Goal: Task Accomplishment & Management: Manage account settings

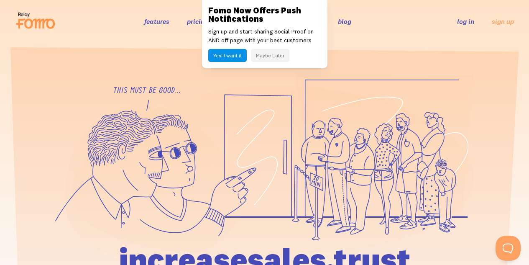
click at [461, 24] on link "log in" at bounding box center [465, 21] width 17 height 8
click at [280, 56] on button "Maybe Later" at bounding box center [270, 55] width 38 height 13
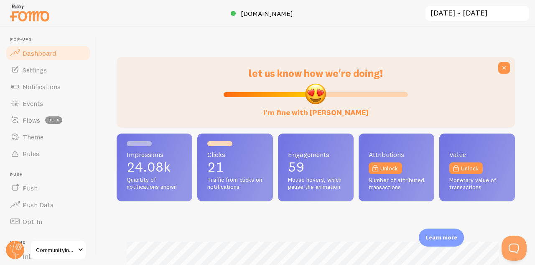
scroll to position [220, 392]
click at [59, 52] on link "Dashboard" at bounding box center [48, 53] width 86 height 17
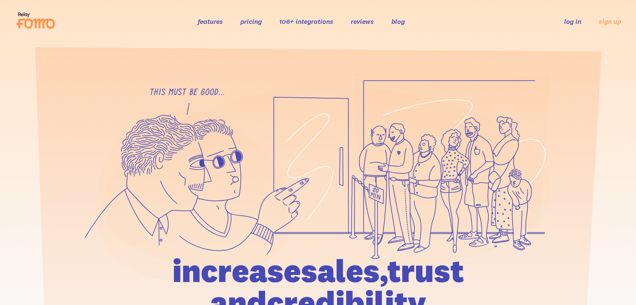
click at [571, 25] on link "log in" at bounding box center [572, 21] width 17 height 8
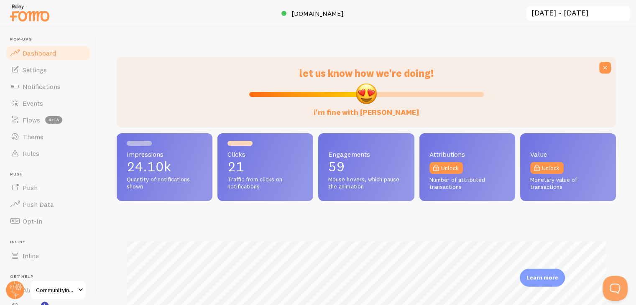
scroll to position [220, 493]
click at [68, 91] on link "Notifications" at bounding box center [48, 86] width 86 height 17
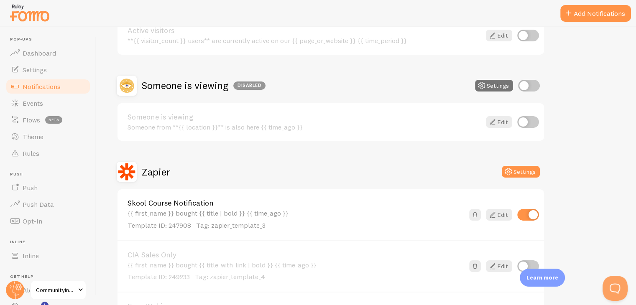
scroll to position [167, 0]
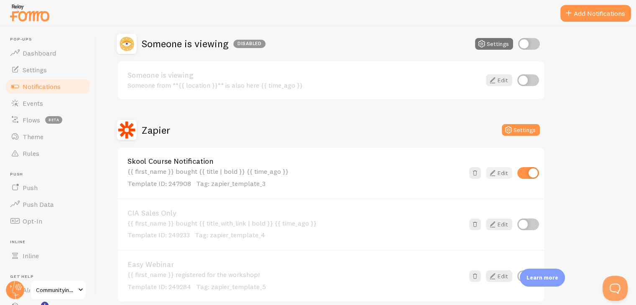
click at [497, 176] on icon at bounding box center [493, 173] width 10 height 10
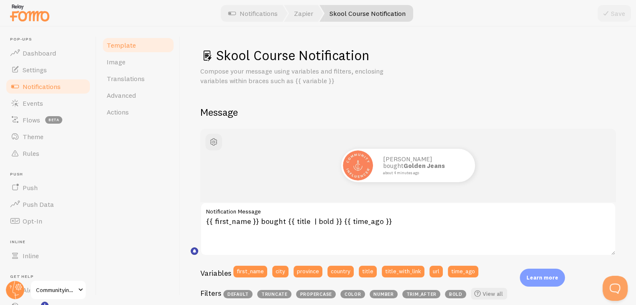
scroll to position [42, 0]
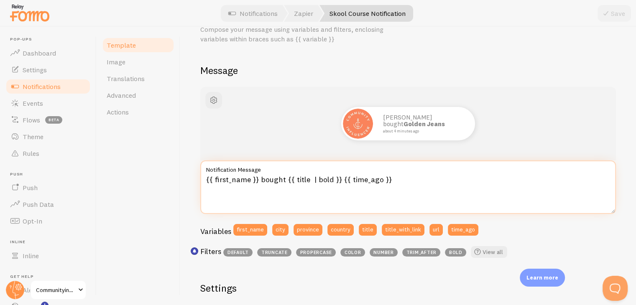
drag, startPoint x: 346, startPoint y: 180, endPoint x: 457, endPoint y: 177, distance: 110.9
click at [457, 177] on textarea "{{ first_name }} bought {{ title | bold }} {{ time_ago }}" at bounding box center [408, 188] width 416 height 54
drag, startPoint x: 261, startPoint y: 183, endPoint x: 286, endPoint y: 181, distance: 25.1
click at [286, 181] on textarea "{{ first_name }} bought {{ title | bold }}!" at bounding box center [408, 188] width 416 height 54
type textarea "{{ first_name }} just purchased {{ title | bold }}!"
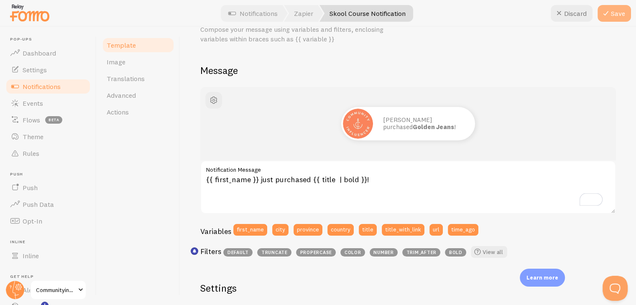
click at [616, 15] on button "Save" at bounding box center [614, 13] width 33 height 17
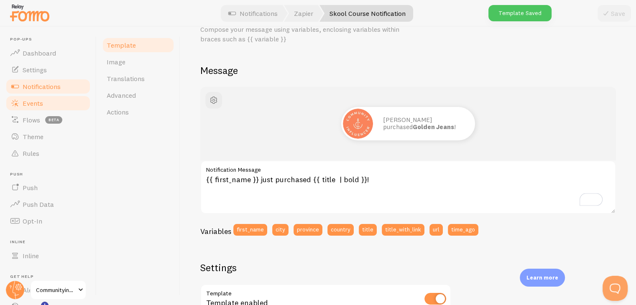
click at [50, 101] on link "Events" at bounding box center [48, 103] width 86 height 17
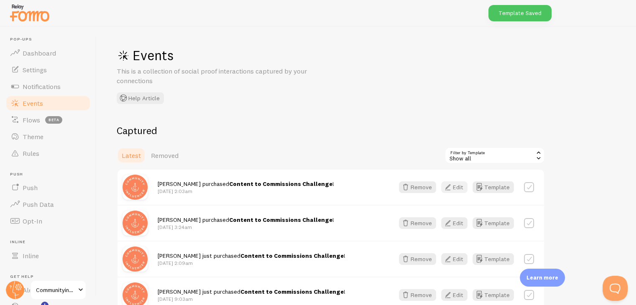
click at [461, 184] on button "Edit" at bounding box center [454, 187] width 26 height 12
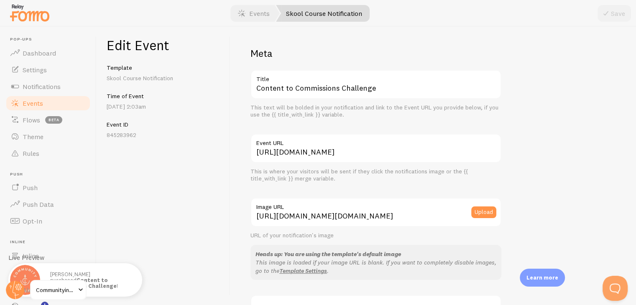
scroll to position [9, 0]
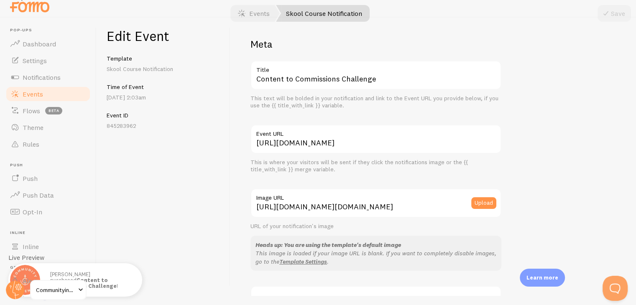
click at [36, 98] on link "Events" at bounding box center [48, 94] width 86 height 17
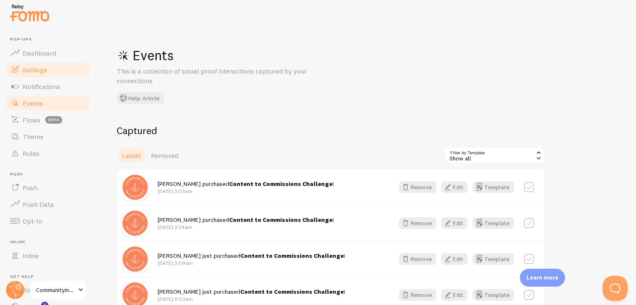
click at [52, 71] on link "Settings" at bounding box center [48, 69] width 86 height 17
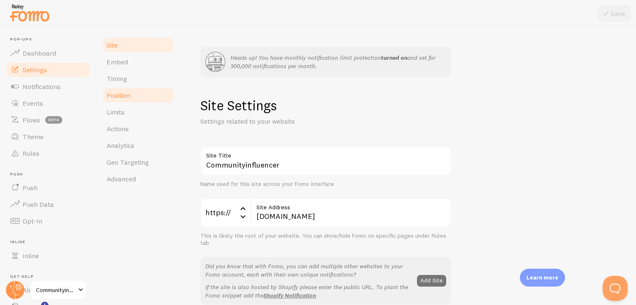
click at [134, 100] on link "Position" at bounding box center [138, 95] width 73 height 17
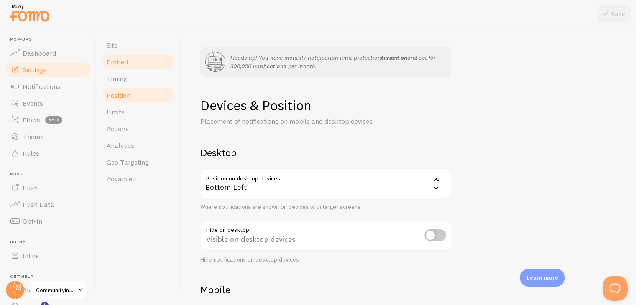
drag, startPoint x: 139, startPoint y: 71, endPoint x: 139, endPoint y: 63, distance: 7.5
click at [139, 71] on link "Timing" at bounding box center [138, 78] width 73 height 17
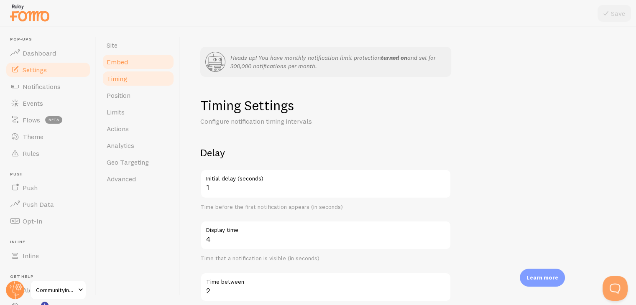
click at [139, 63] on link "Embed" at bounding box center [138, 62] width 73 height 17
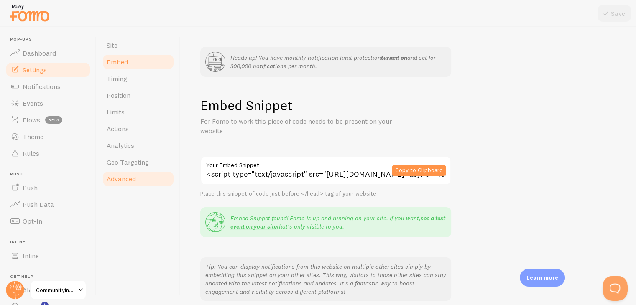
click at [139, 178] on link "Advanced" at bounding box center [138, 179] width 73 height 17
